Goal: Information Seeking & Learning: Find specific fact

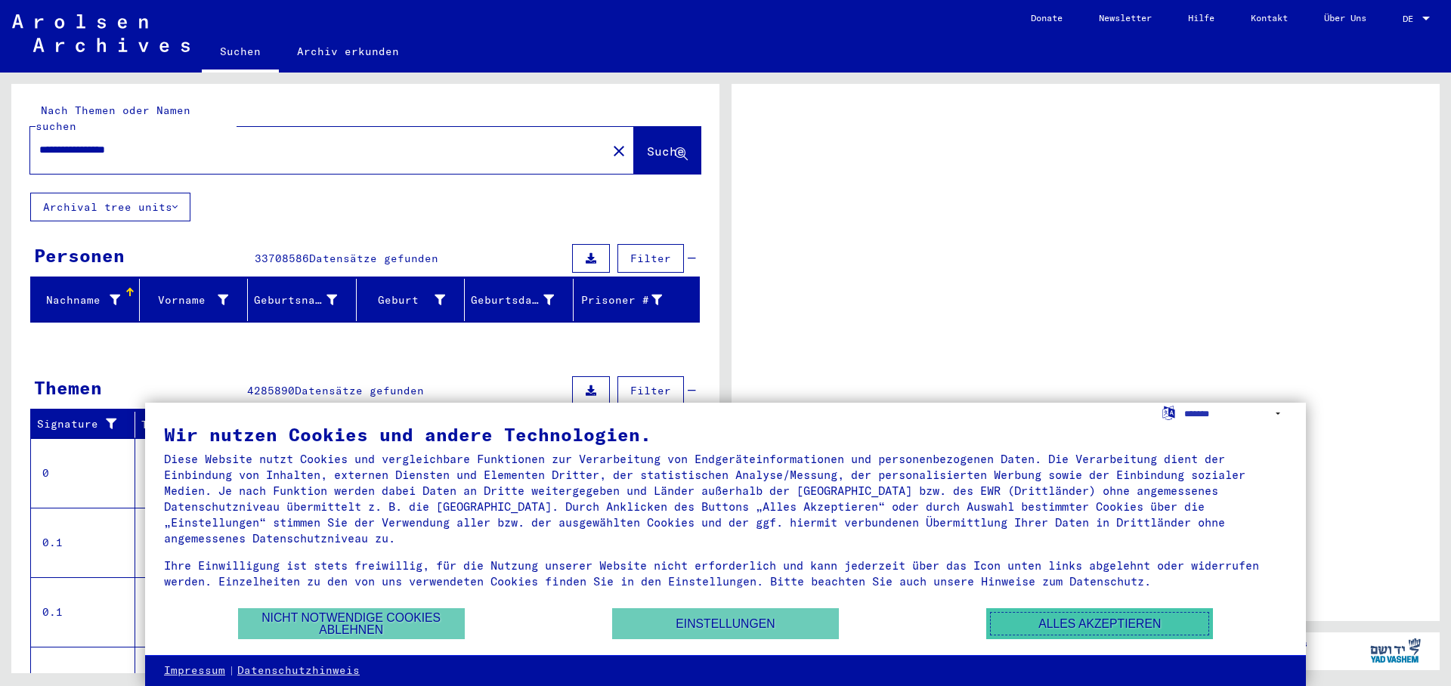
drag, startPoint x: 0, startPoint y: 0, endPoint x: 1077, endPoint y: 617, distance: 1240.7
click at [1105, 620] on button "Alles akzeptieren" at bounding box center [1099, 623] width 227 height 31
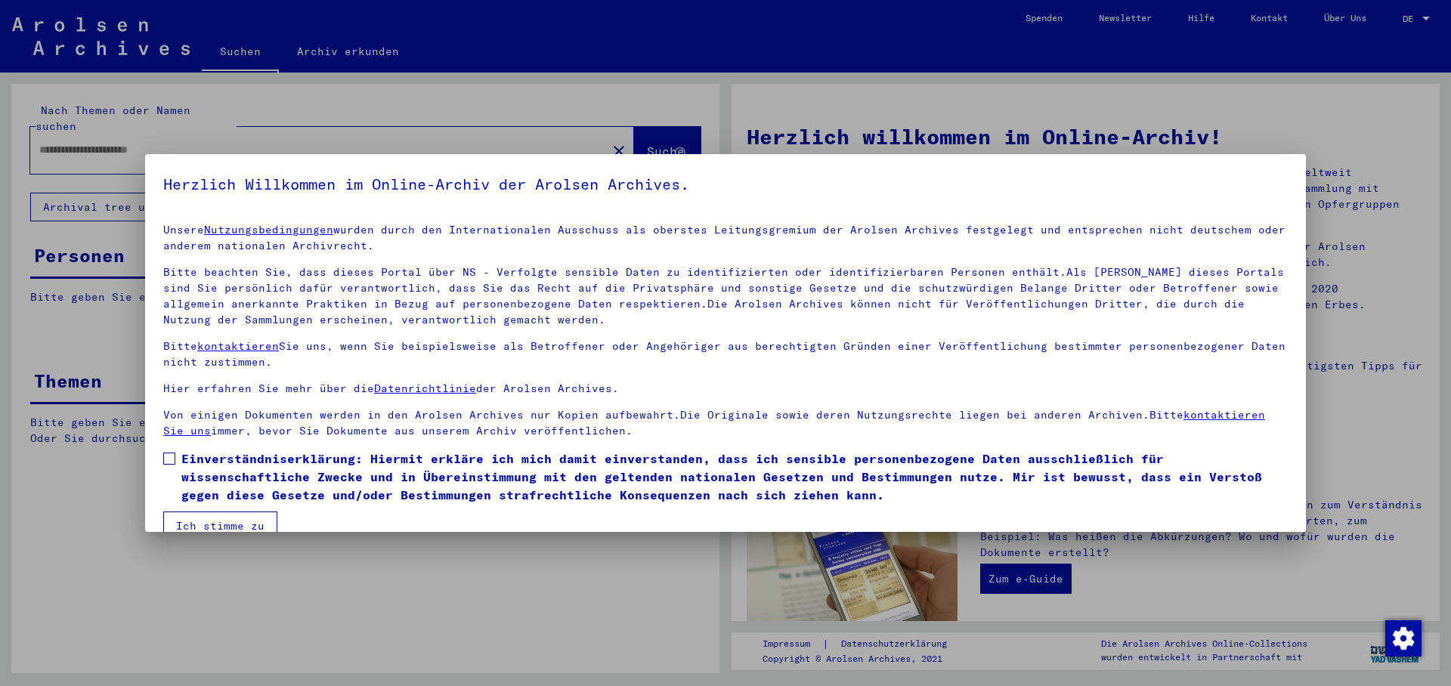
type input "**********"
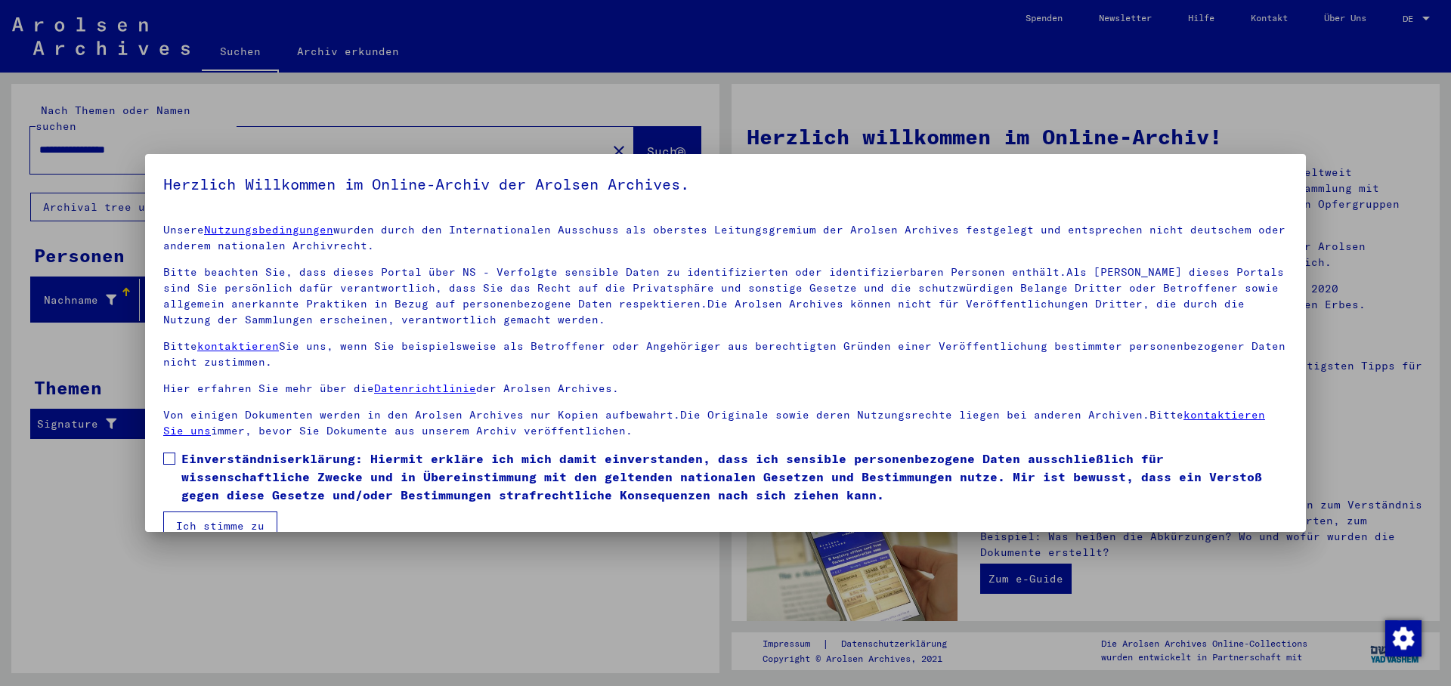
scroll to position [26, 0]
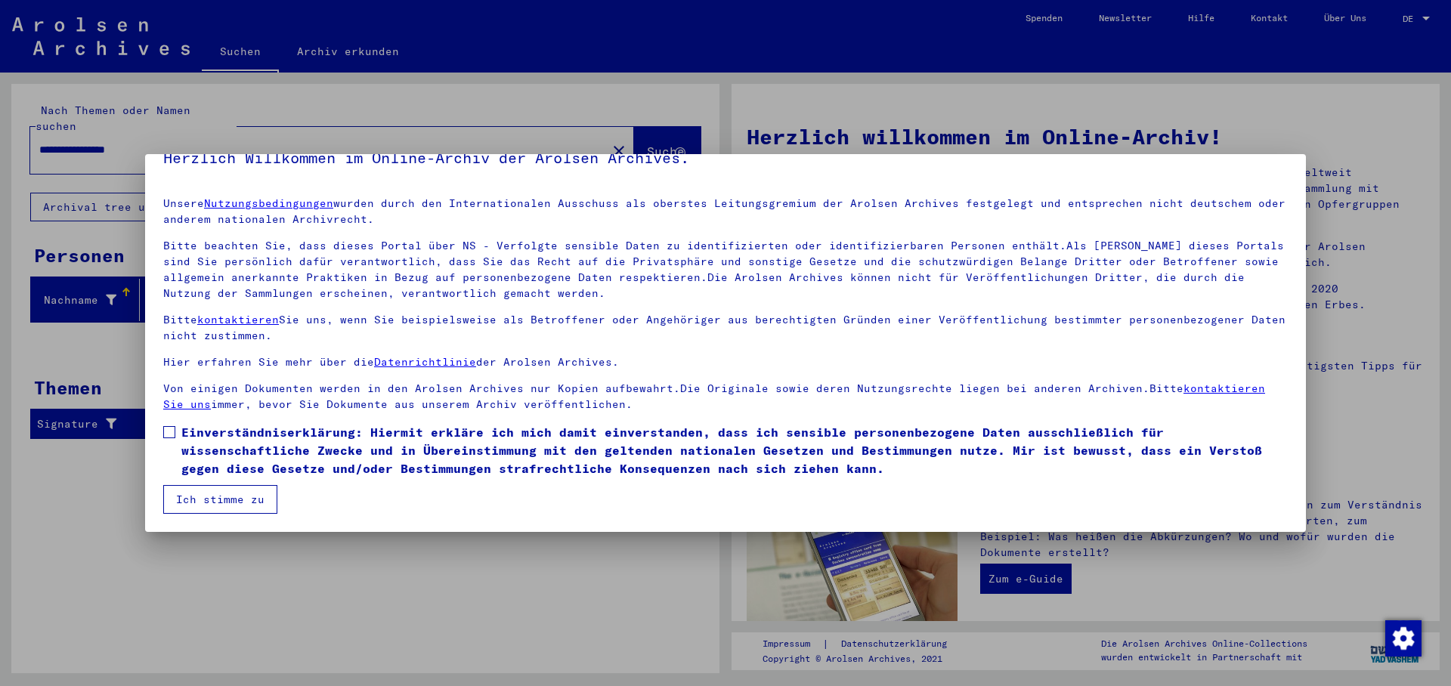
click at [165, 433] on span at bounding box center [169, 432] width 12 height 12
click at [227, 500] on button "Ich stimme zu" at bounding box center [220, 499] width 114 height 29
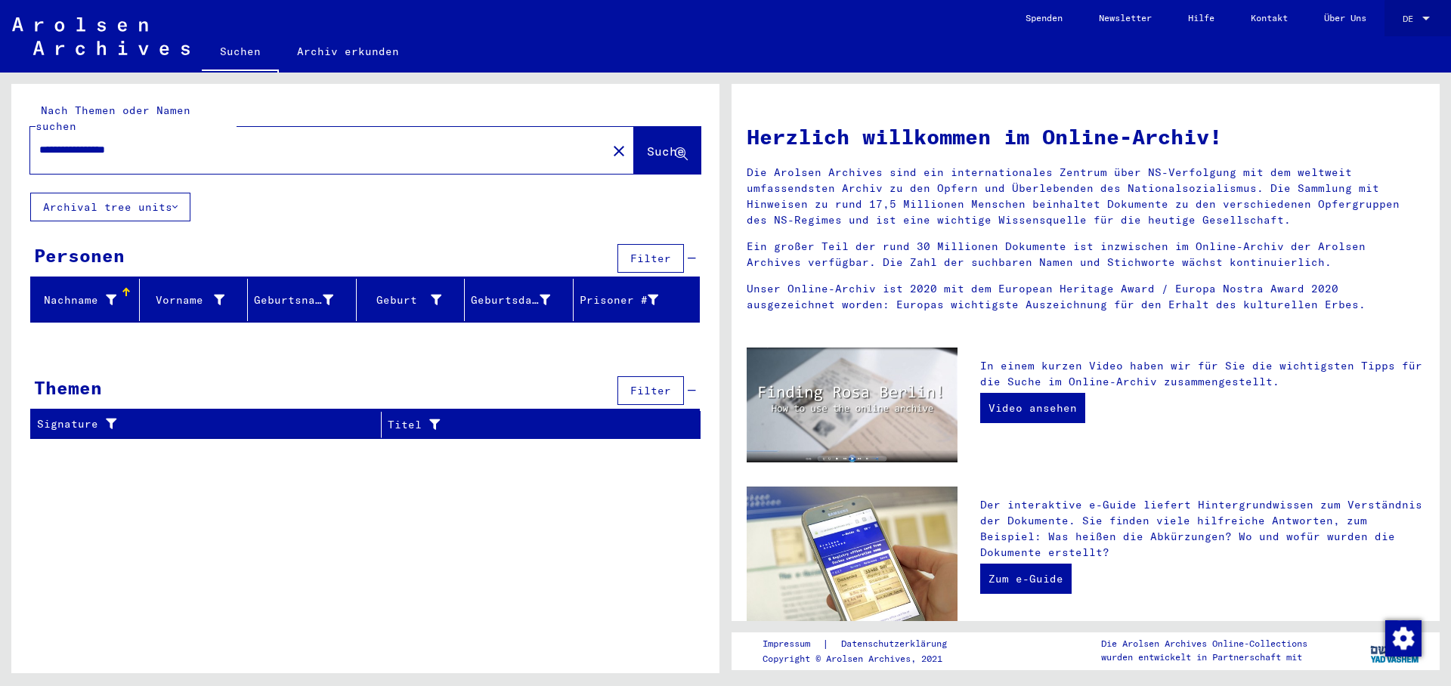
click at [1417, 20] on span "DE" at bounding box center [1410, 19] width 17 height 11
click at [1389, 30] on span "English" at bounding box center [1387, 26] width 37 height 11
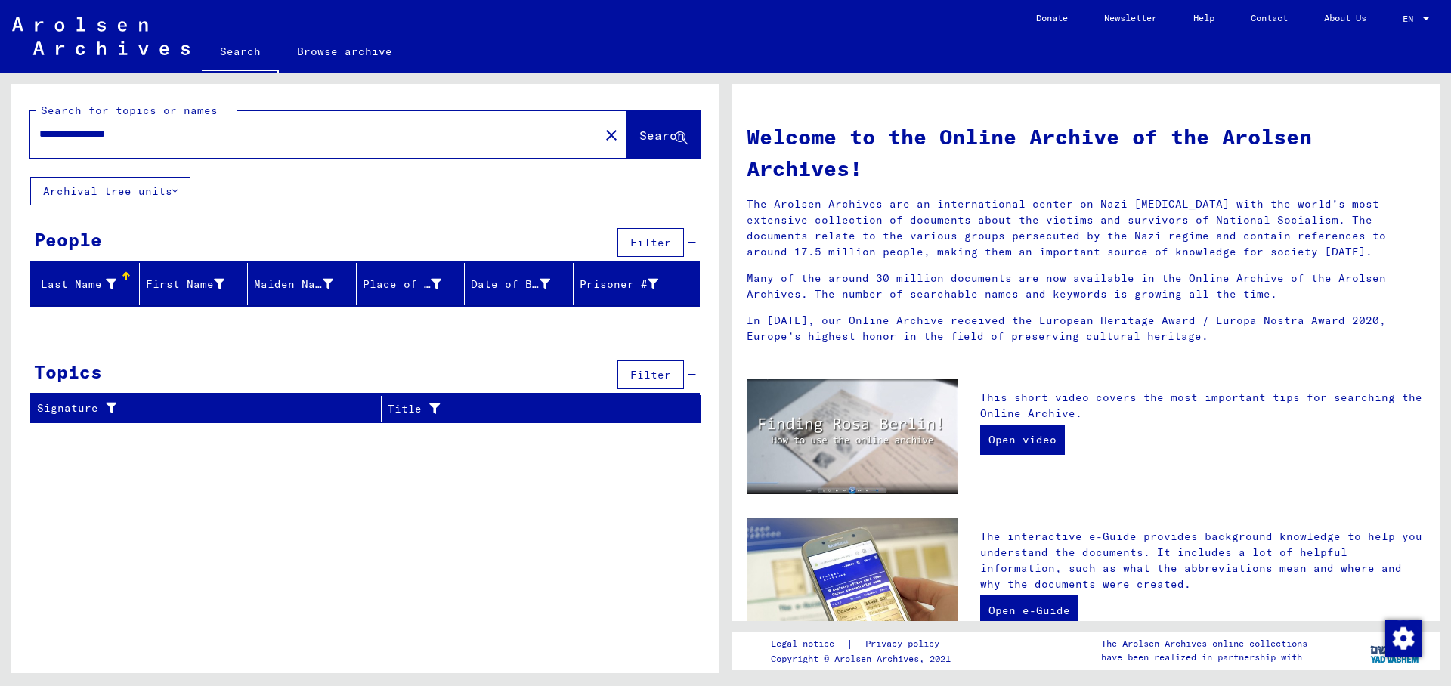
click at [94, 285] on div "Last Name" at bounding box center [76, 285] width 79 height 16
click at [110, 284] on icon at bounding box center [111, 284] width 11 height 11
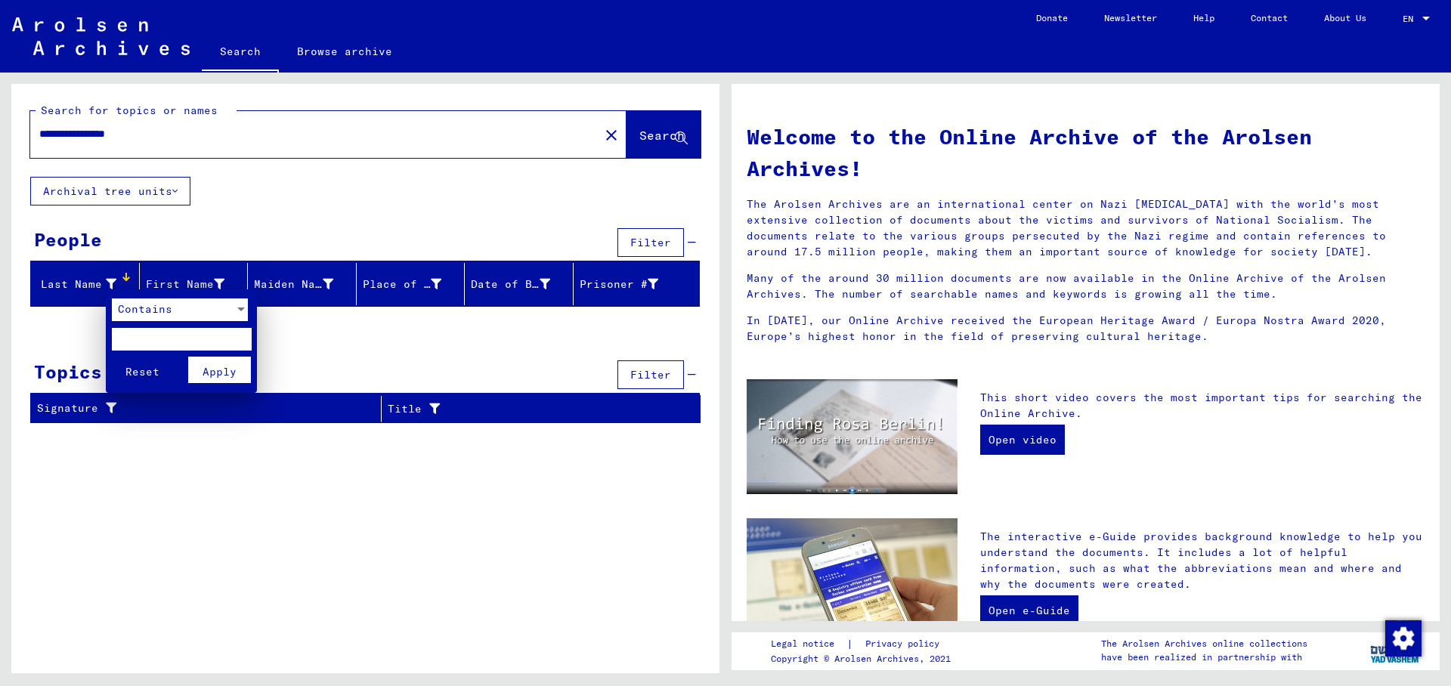
click at [183, 335] on input "text" at bounding box center [182, 339] width 140 height 23
type input "**********"
click at [215, 376] on span "Apply" at bounding box center [219, 372] width 34 height 14
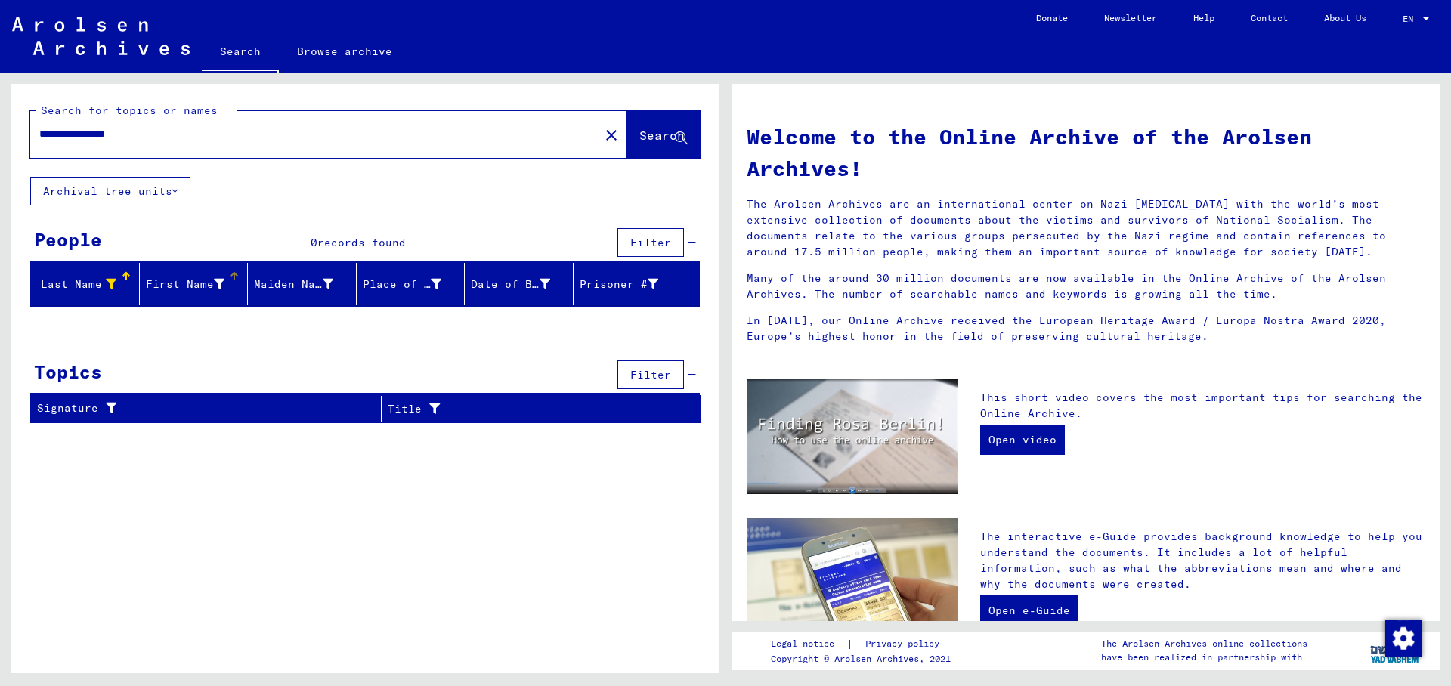
click at [178, 286] on div "First Name" at bounding box center [185, 285] width 79 height 16
click at [176, 285] on div "First Name" at bounding box center [185, 285] width 79 height 16
click at [234, 280] on div at bounding box center [234, 281] width 9 height 2
click at [197, 283] on div "First Name" at bounding box center [185, 285] width 79 height 16
click at [111, 285] on icon at bounding box center [111, 284] width 11 height 11
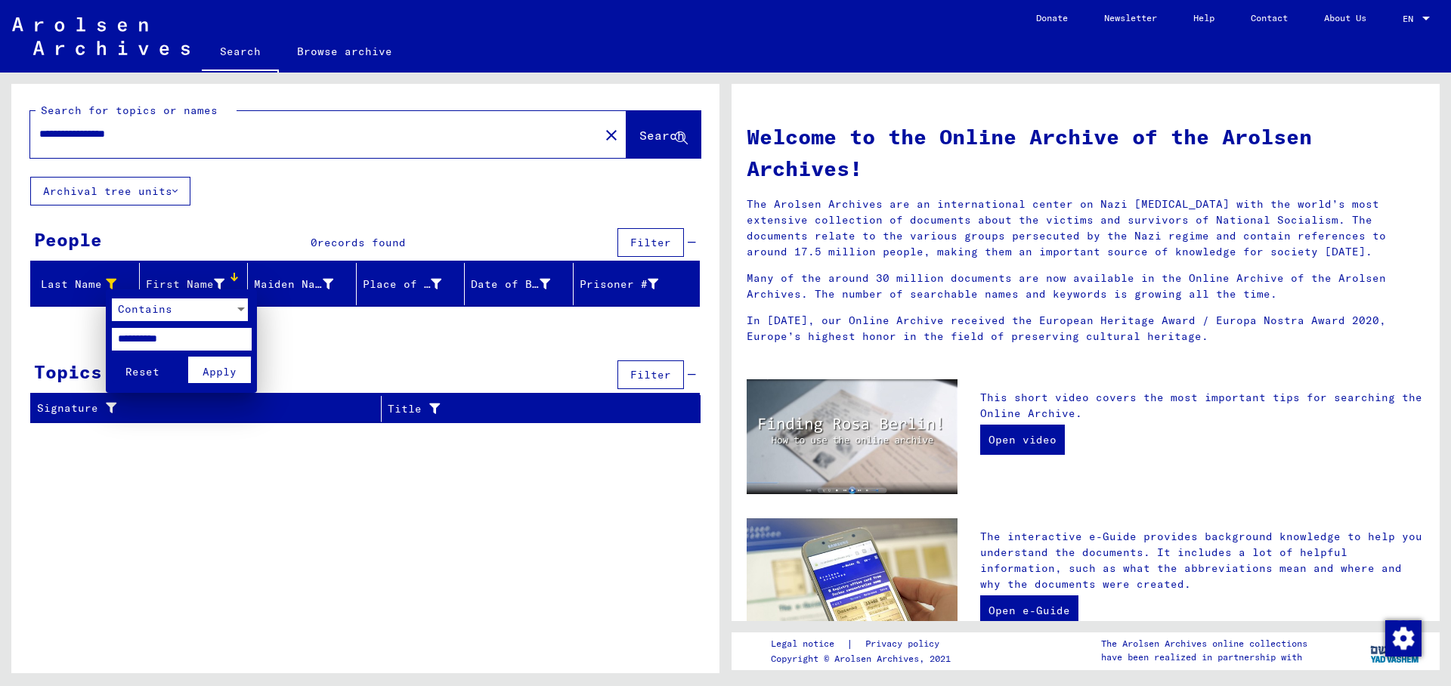
drag, startPoint x: 199, startPoint y: 338, endPoint x: 58, endPoint y: 310, distance: 144.2
click at [112, 340] on input "**********" at bounding box center [182, 339] width 140 height 23
type input "**********"
click at [229, 369] on span "Apply" at bounding box center [219, 372] width 34 height 14
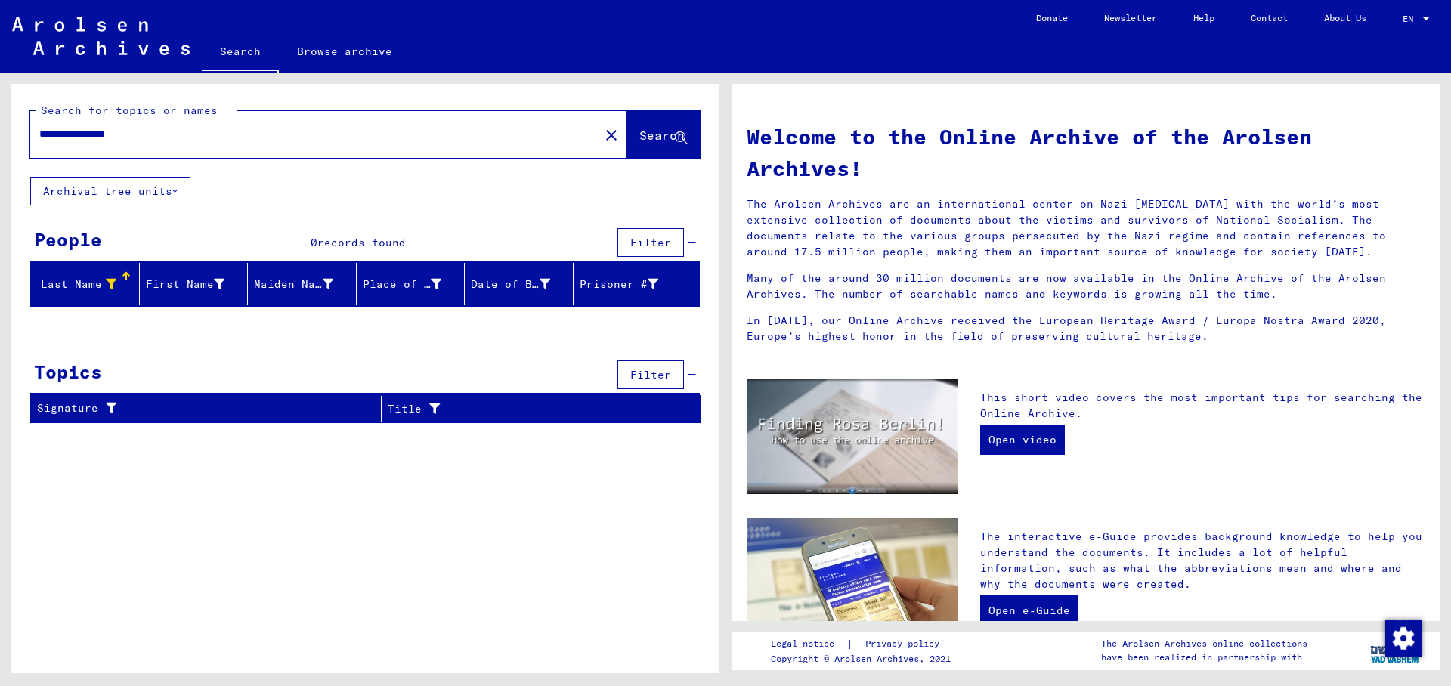
click at [174, 188] on button "Archival tree units" at bounding box center [110, 191] width 160 height 29
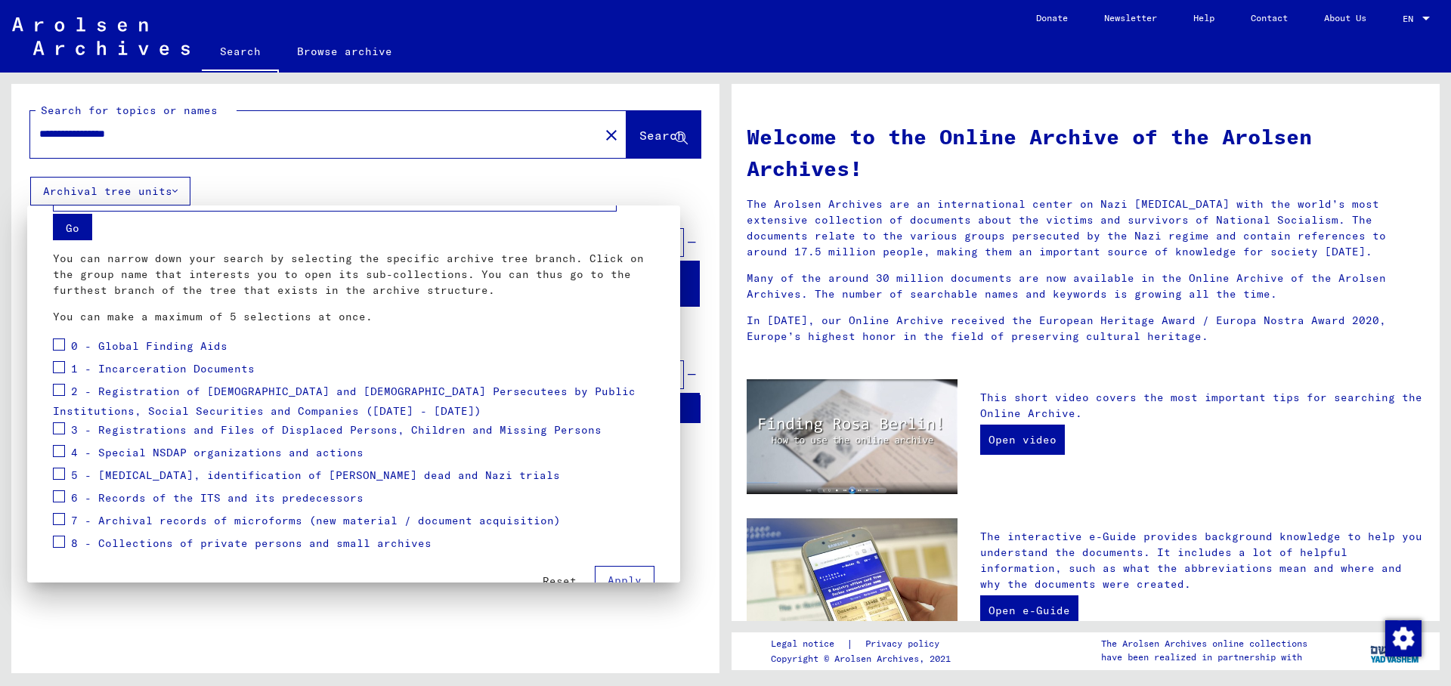
scroll to position [83, 0]
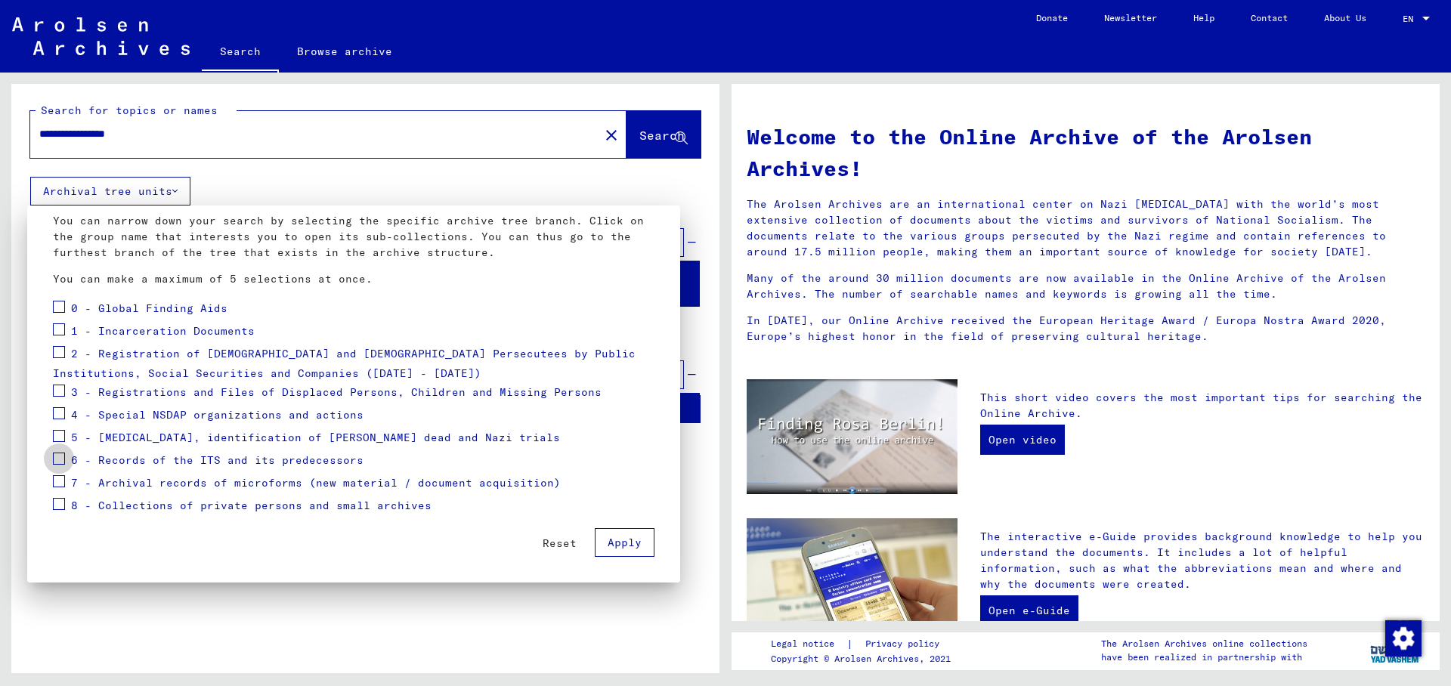
click at [54, 459] on span at bounding box center [59, 459] width 12 height 12
click at [607, 543] on span "Apply" at bounding box center [624, 543] width 34 height 14
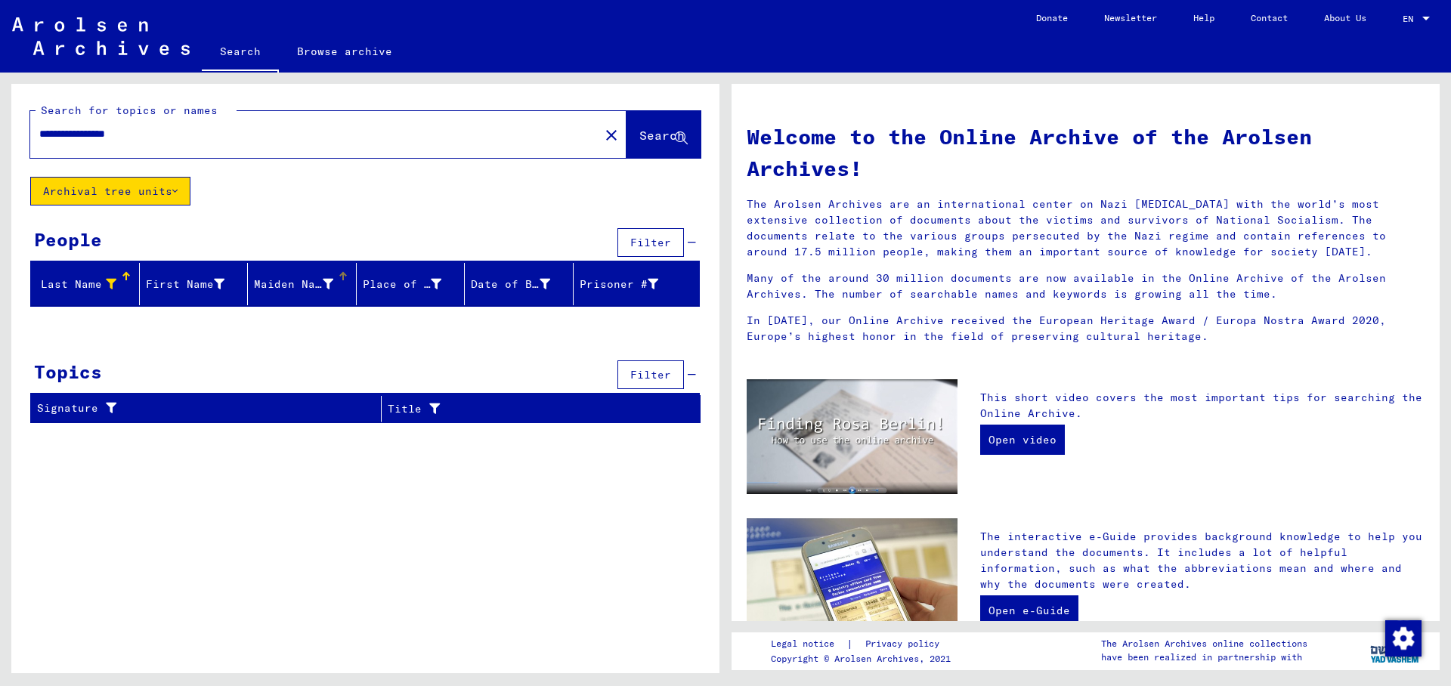
click at [297, 284] on div "Maiden Name" at bounding box center [293, 285] width 79 height 16
click at [342, 274] on div at bounding box center [341, 274] width 5 height 5
click at [202, 283] on div "First Name" at bounding box center [185, 285] width 79 height 16
click at [110, 282] on icon at bounding box center [111, 284] width 11 height 11
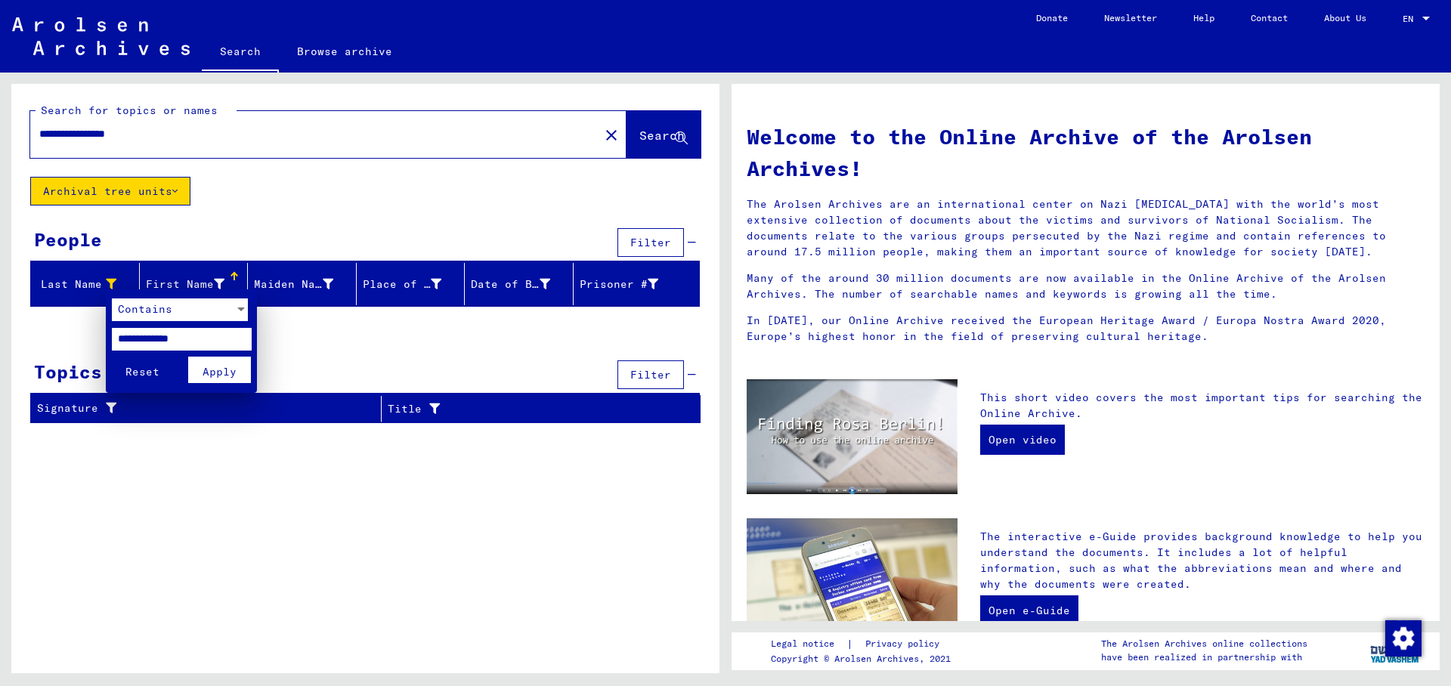
drag, startPoint x: 218, startPoint y: 336, endPoint x: 46, endPoint y: 327, distance: 172.5
click at [112, 329] on input "**********" at bounding box center [182, 339] width 140 height 23
type input "**********"
click at [219, 373] on span "Apply" at bounding box center [219, 372] width 34 height 14
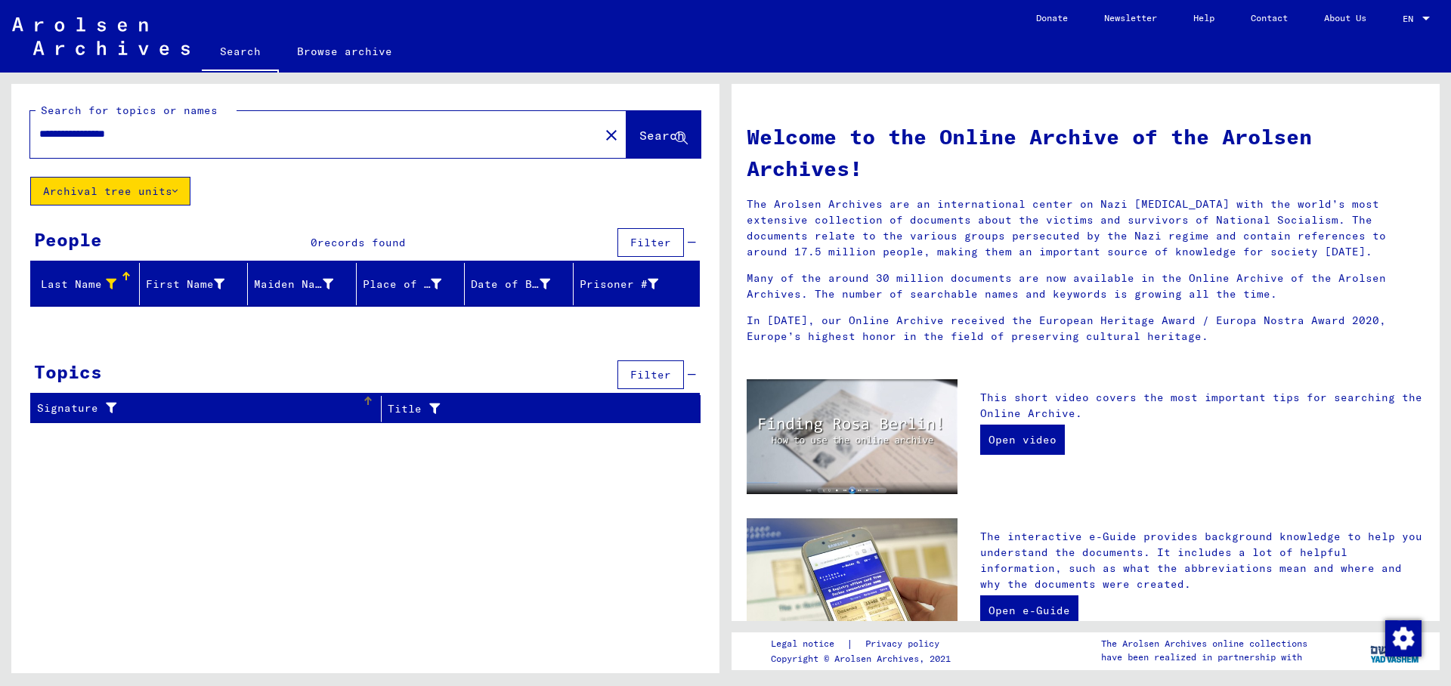
click at [249, 415] on div "Signature" at bounding box center [199, 408] width 325 height 16
